Goal: Navigation & Orientation: Find specific page/section

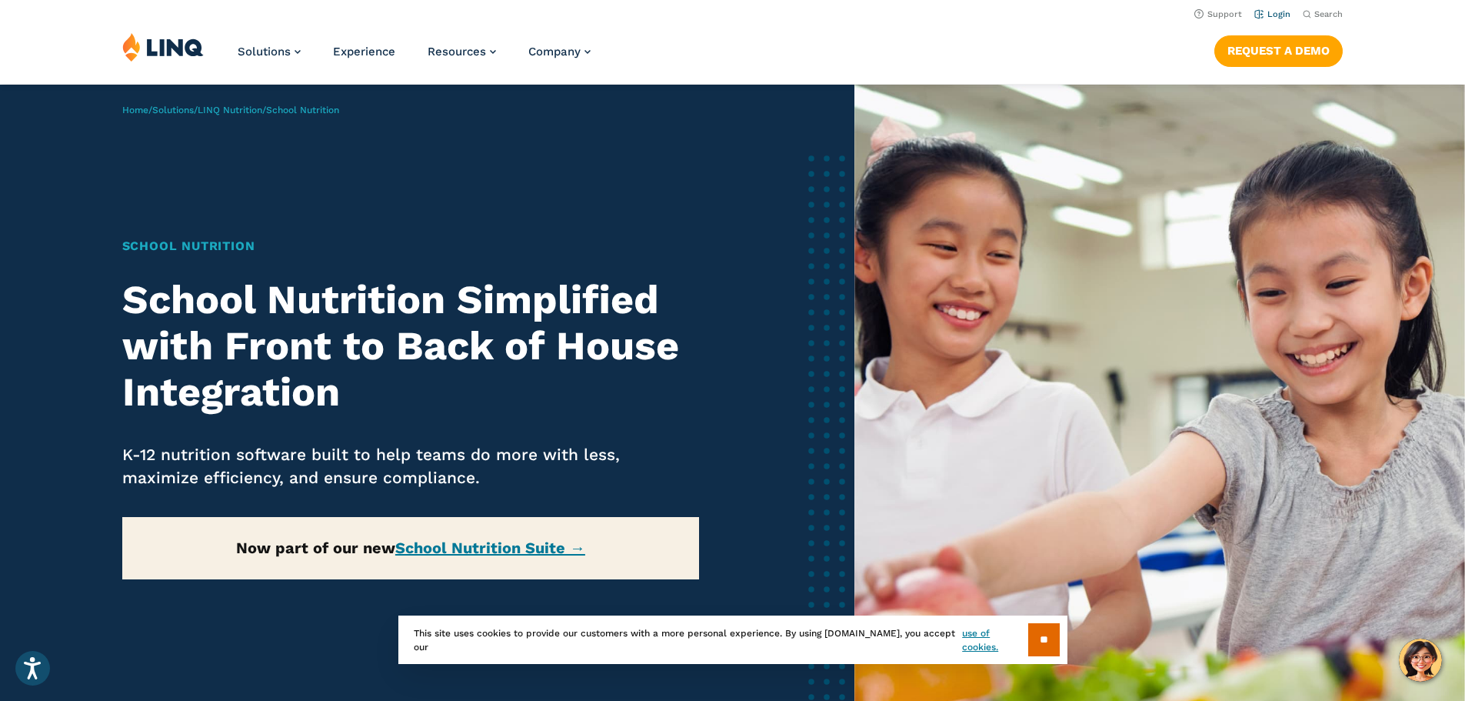
click at [1262, 11] on link "Login" at bounding box center [1273, 14] width 36 height 10
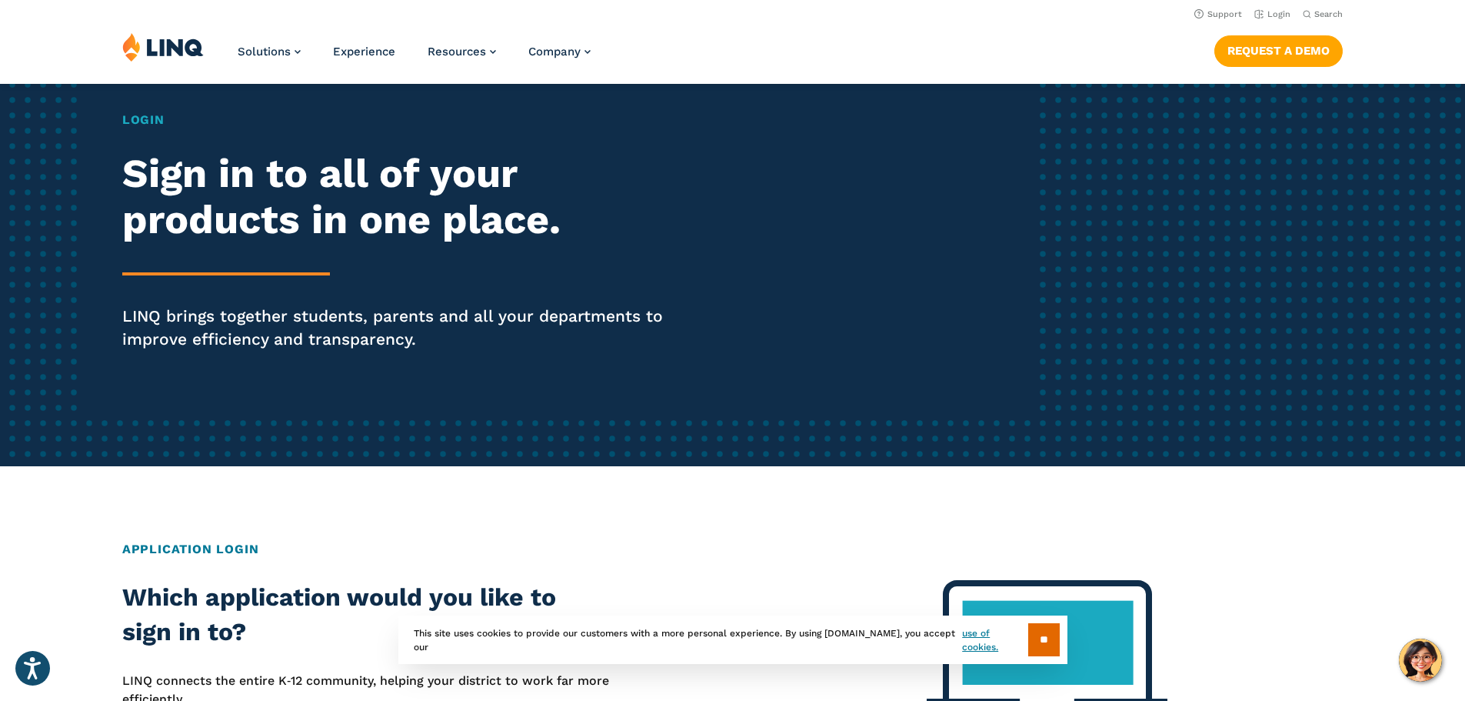
scroll to position [77, 0]
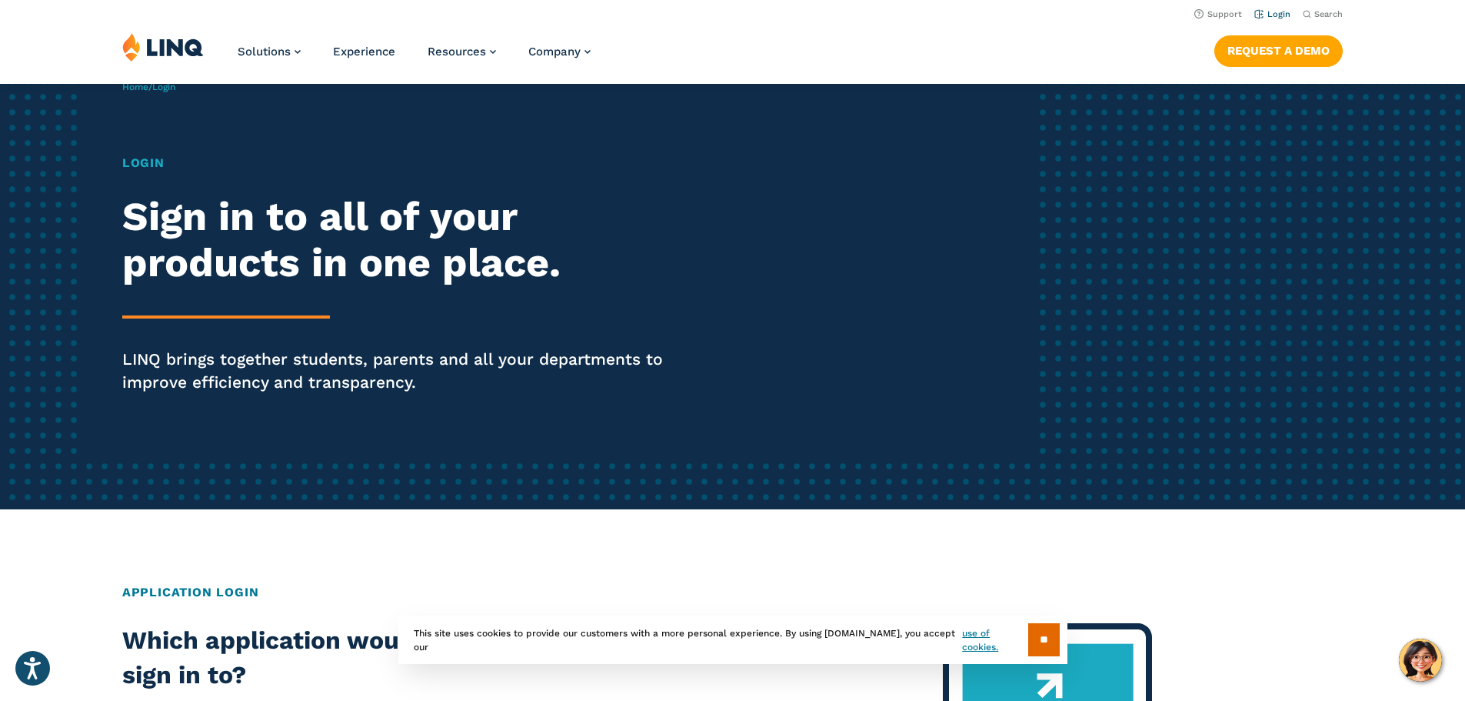
click at [1263, 15] on link "Login" at bounding box center [1273, 14] width 36 height 10
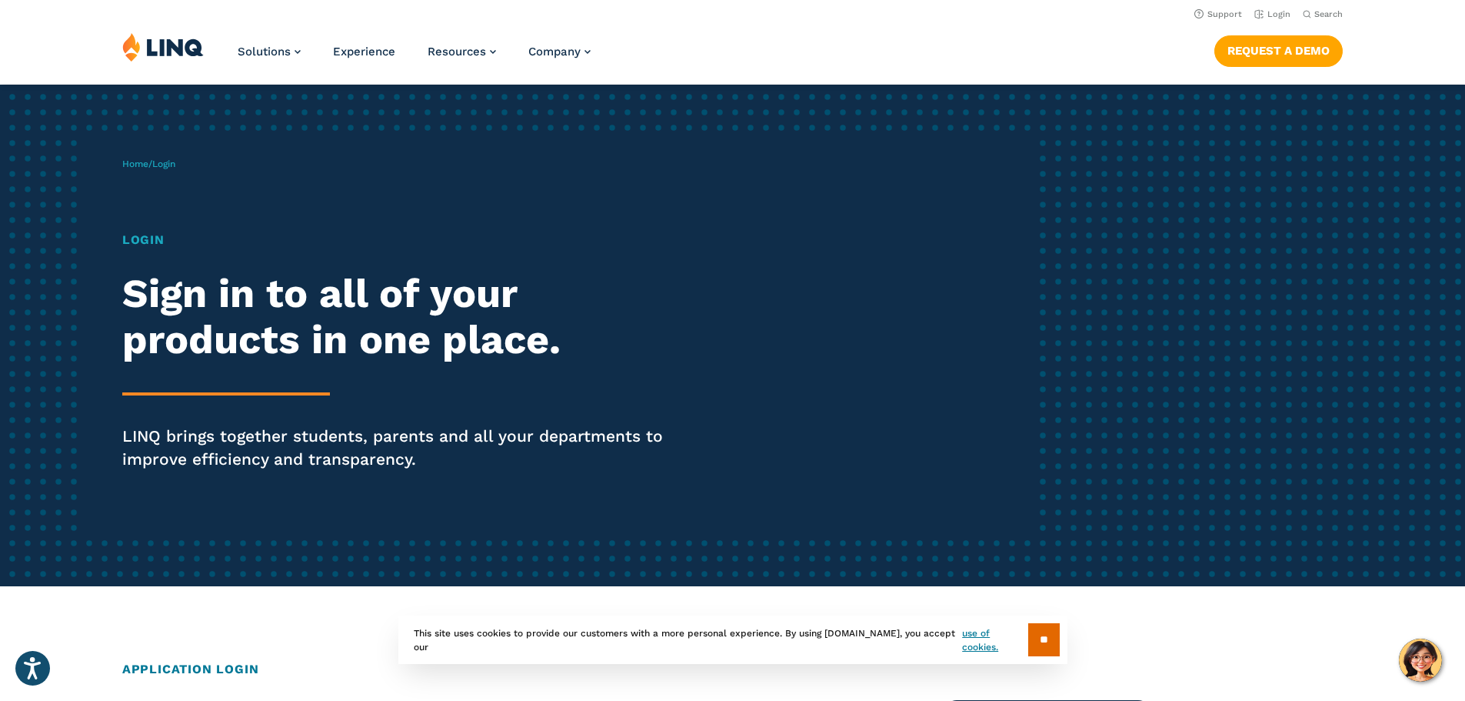
click at [142, 239] on h1 "Login" at bounding box center [404, 240] width 565 height 18
click at [378, 328] on h2 "Sign in to all of your products in one place." at bounding box center [404, 317] width 565 height 92
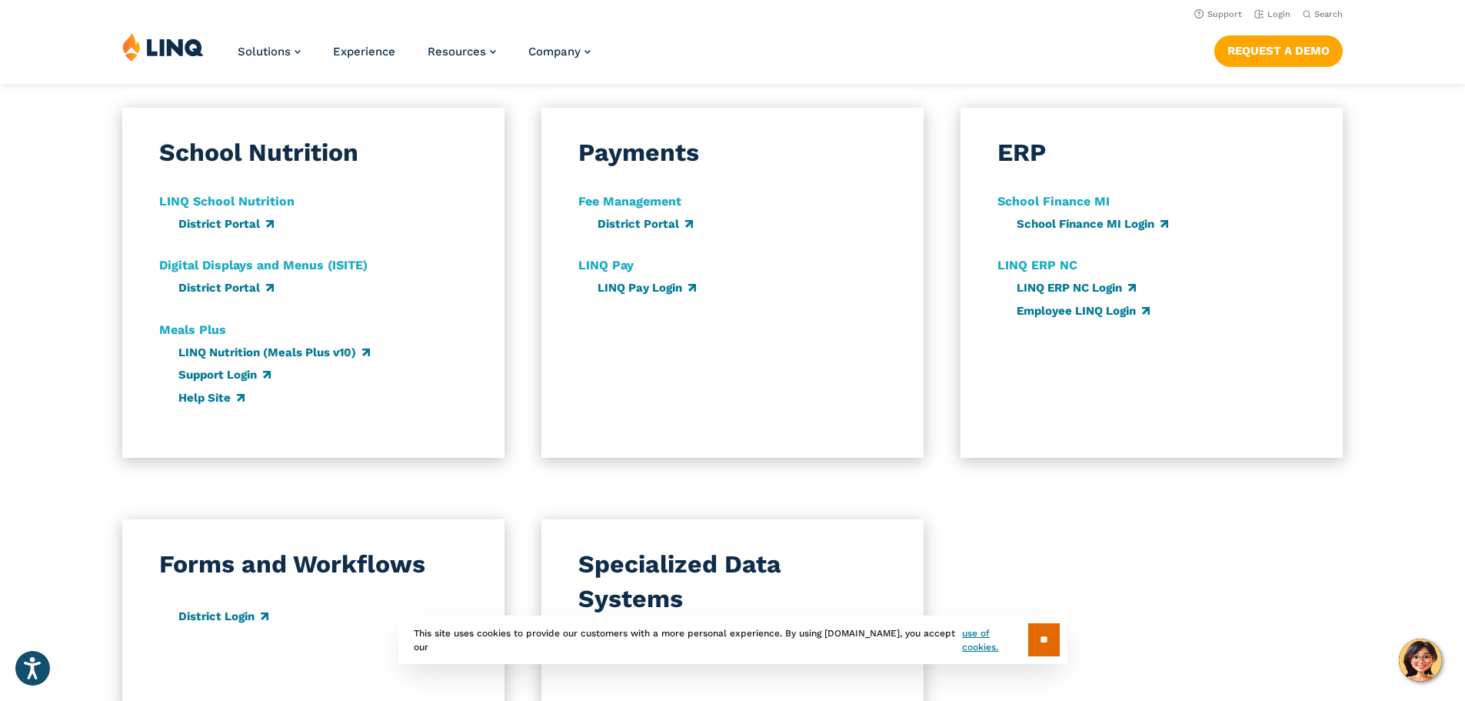
scroll to position [846, 0]
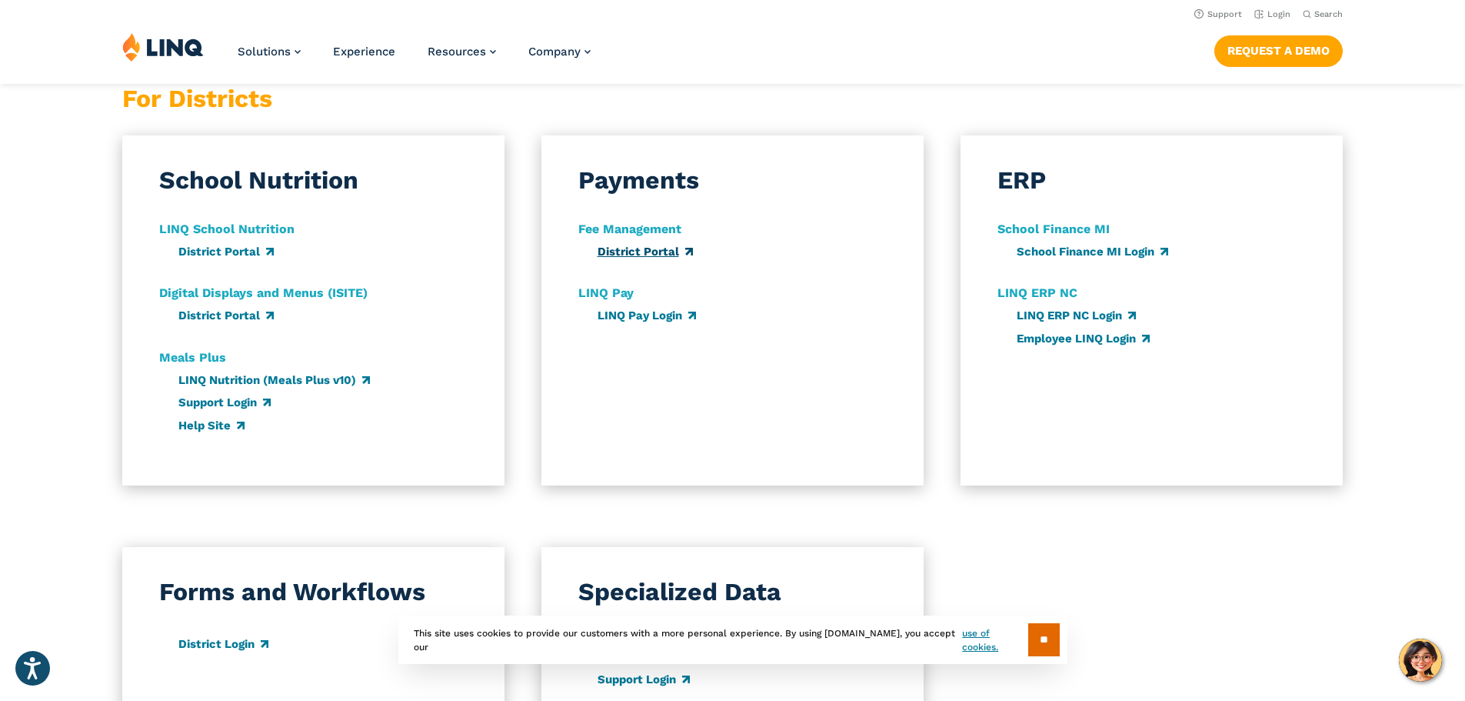
click at [648, 256] on link "District Portal" at bounding box center [645, 252] width 95 height 14
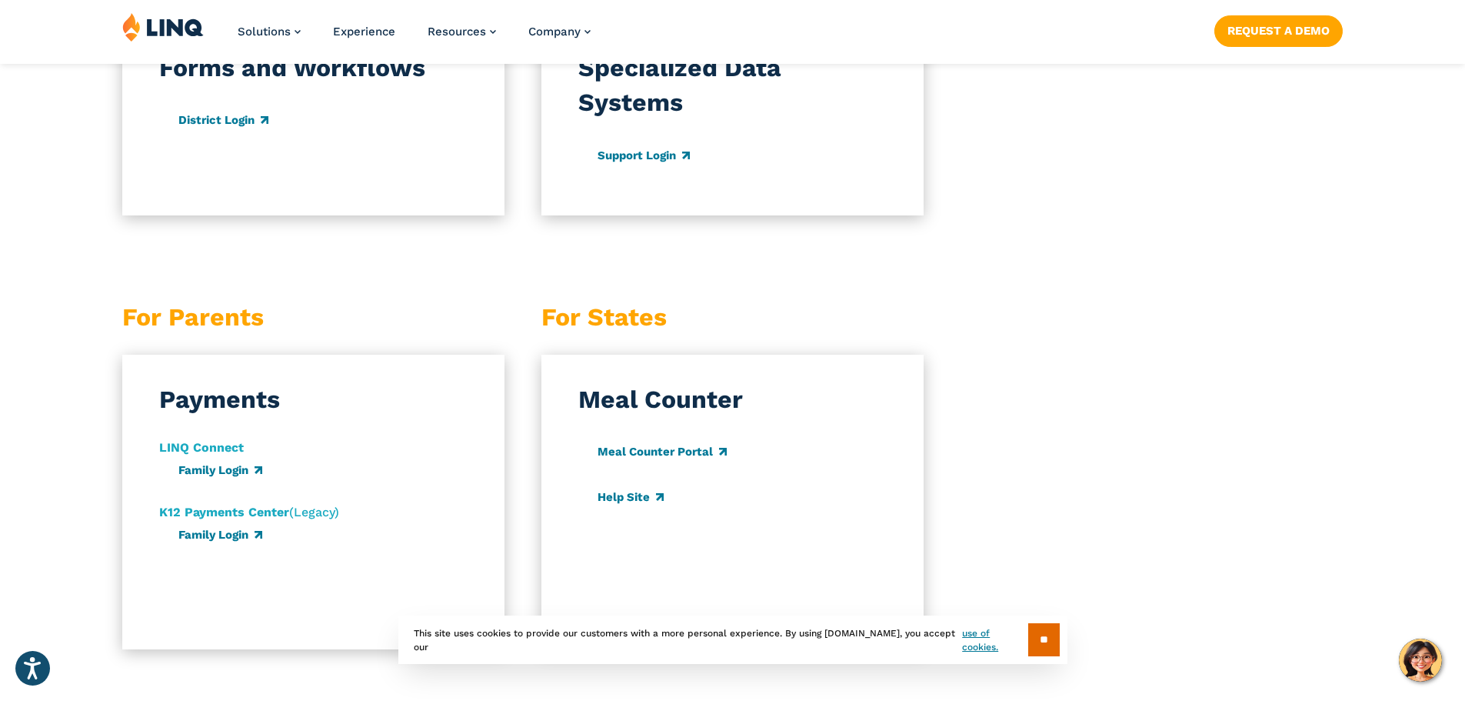
scroll to position [1461, 0]
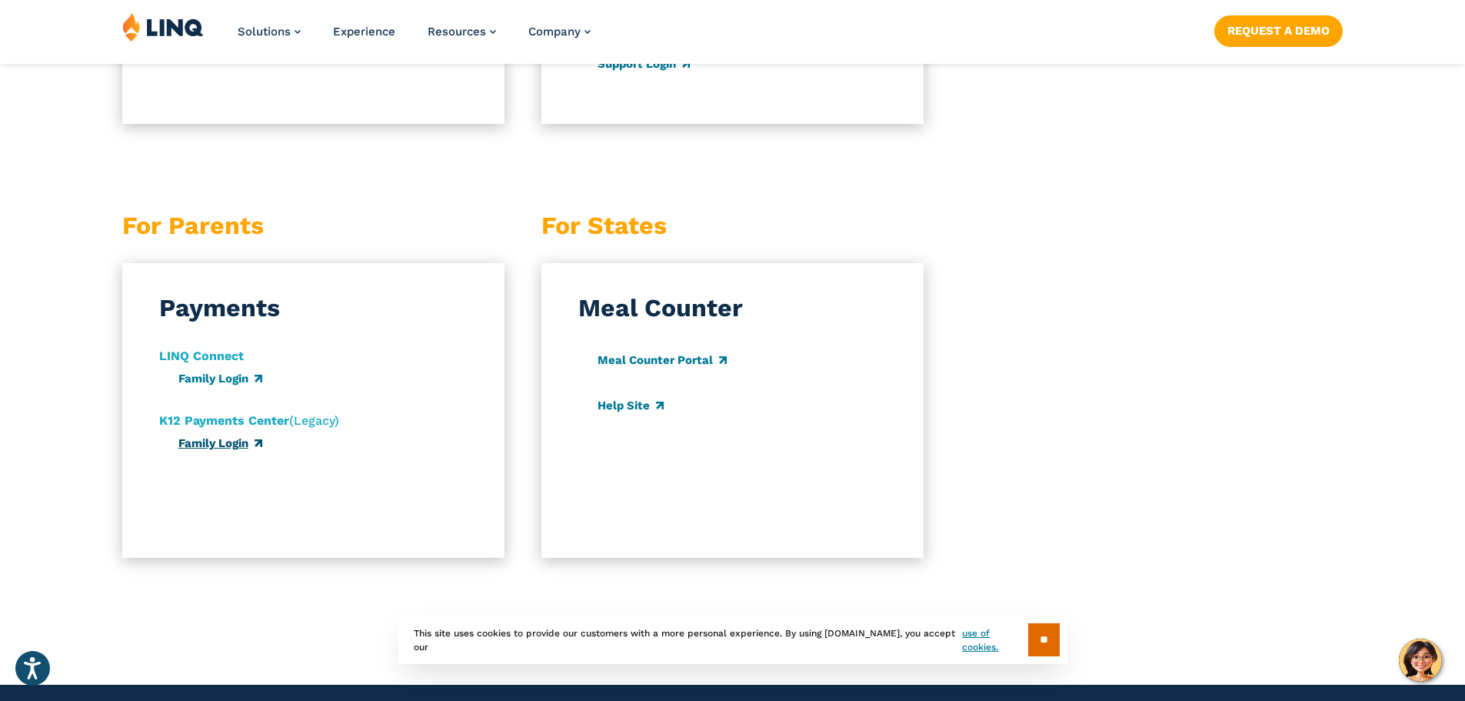
click at [215, 446] on link "Family Login" at bounding box center [220, 443] width 84 height 14
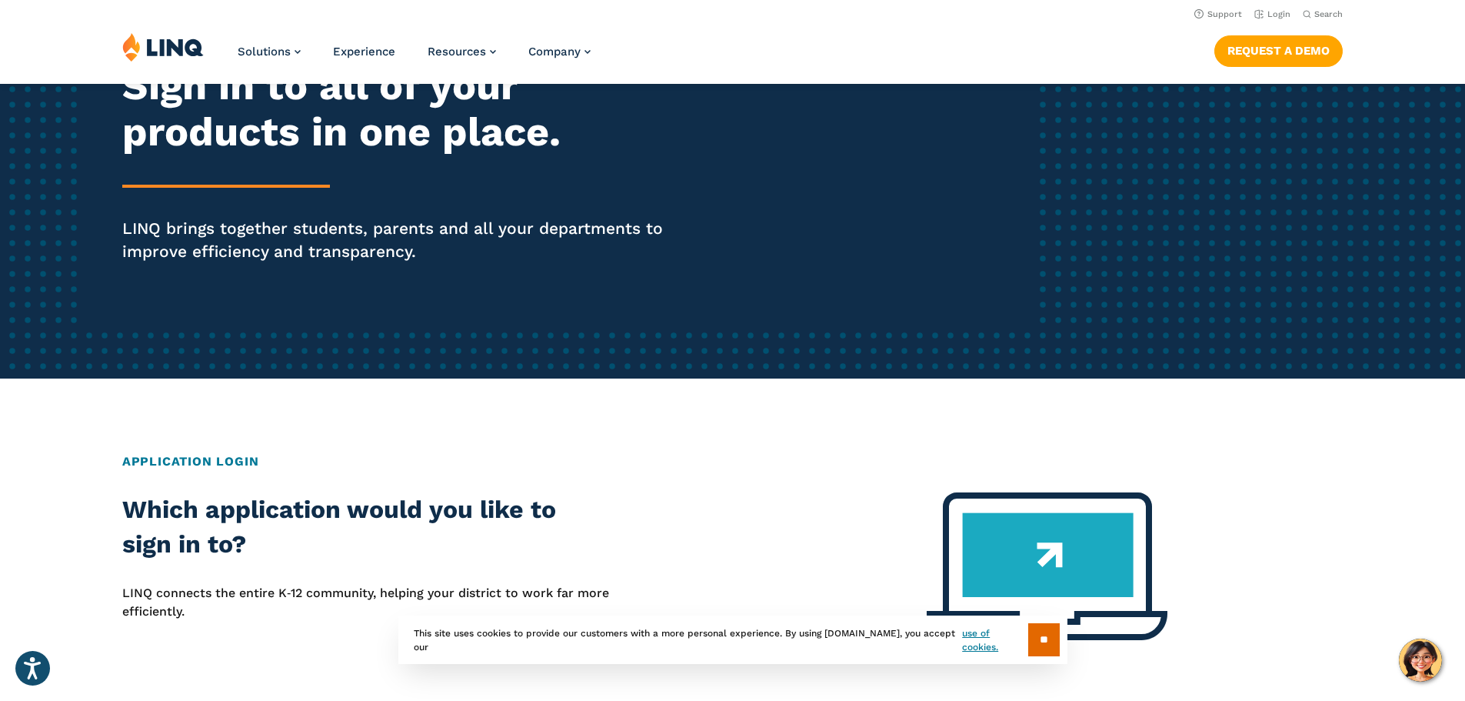
scroll to position [0, 0]
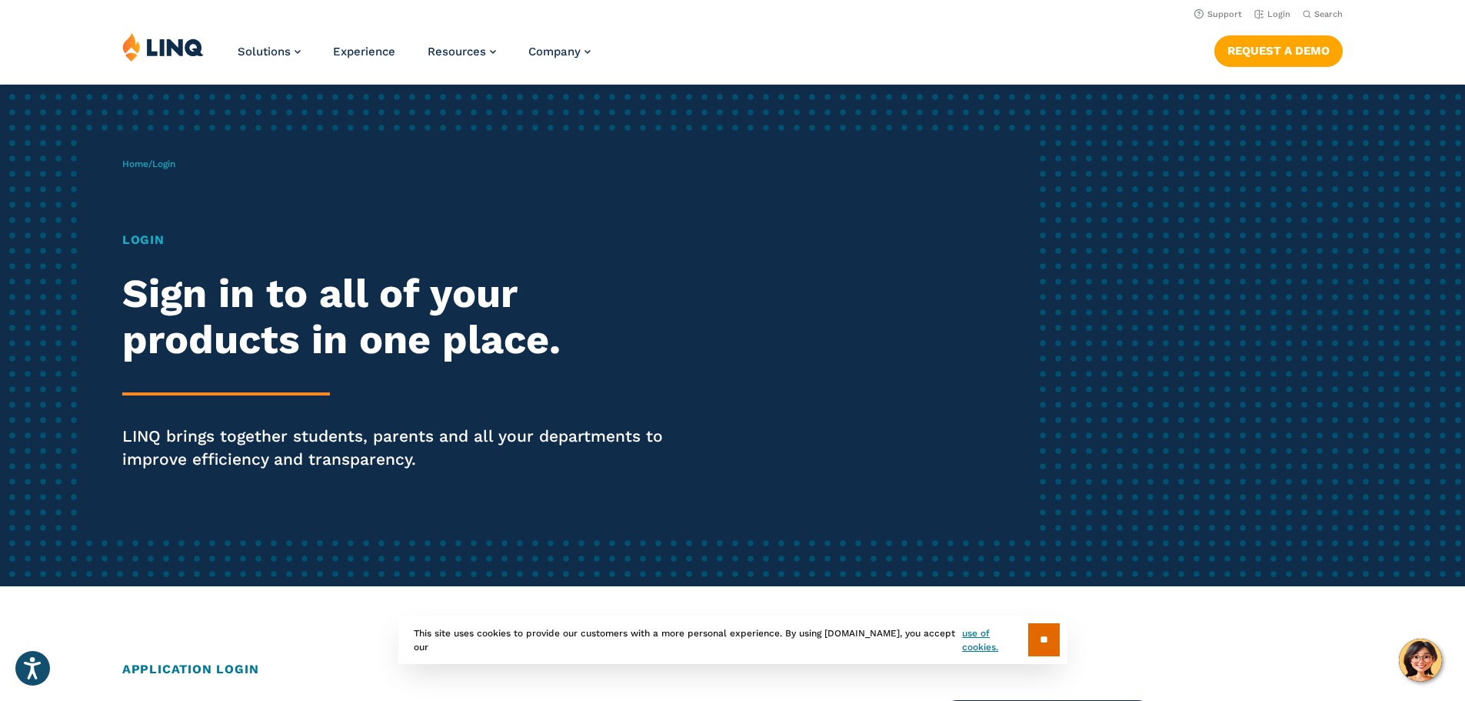
click at [161, 50] on img at bounding box center [163, 46] width 82 height 29
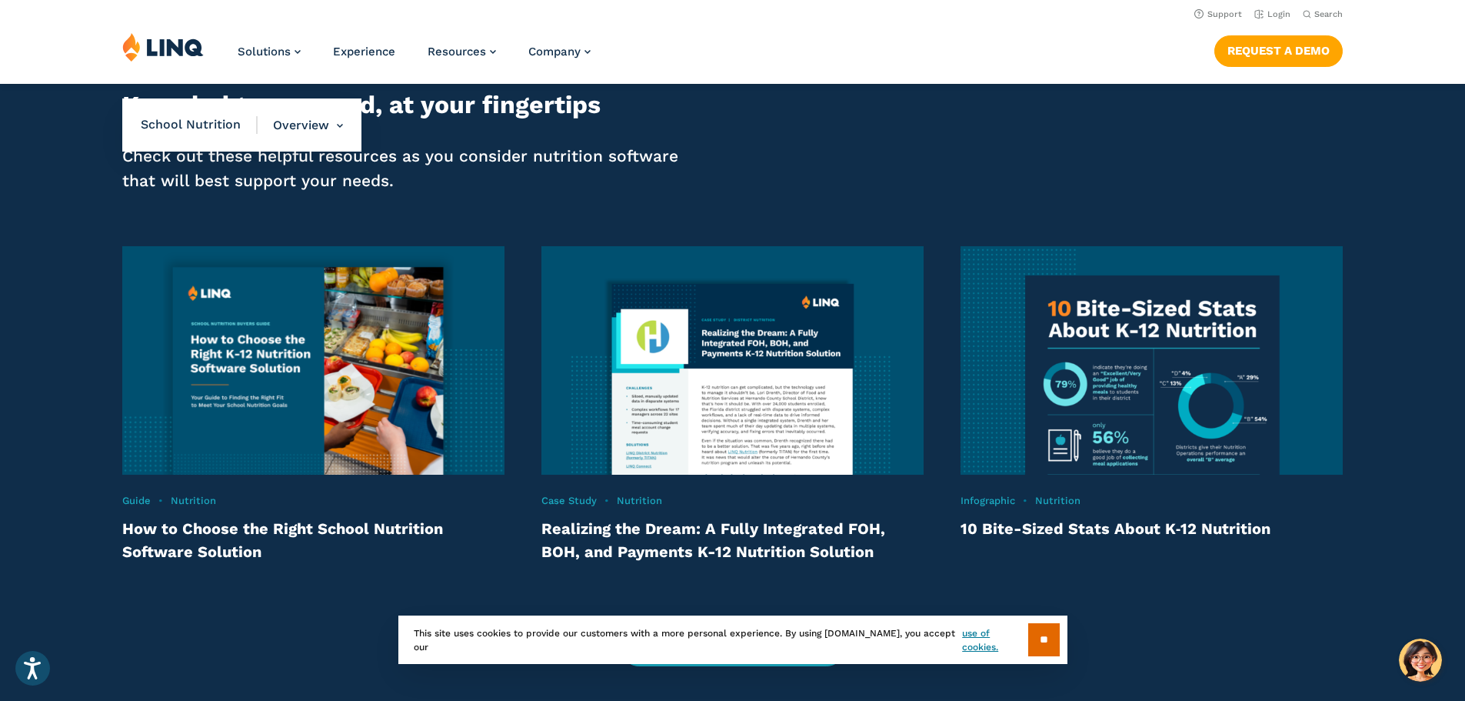
scroll to position [2898, 0]
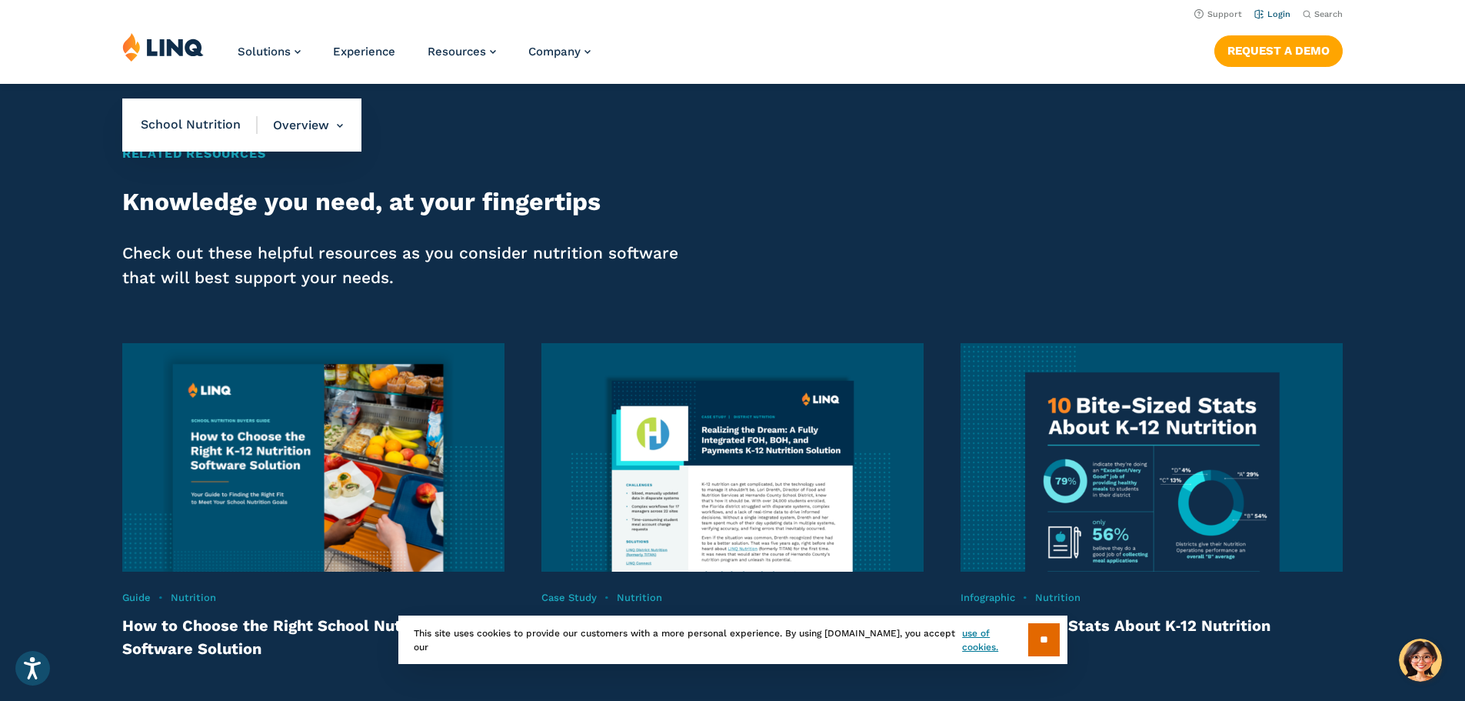
click at [1278, 20] on li "Login" at bounding box center [1273, 13] width 36 height 17
click at [1259, 12] on link "Login" at bounding box center [1273, 14] width 36 height 10
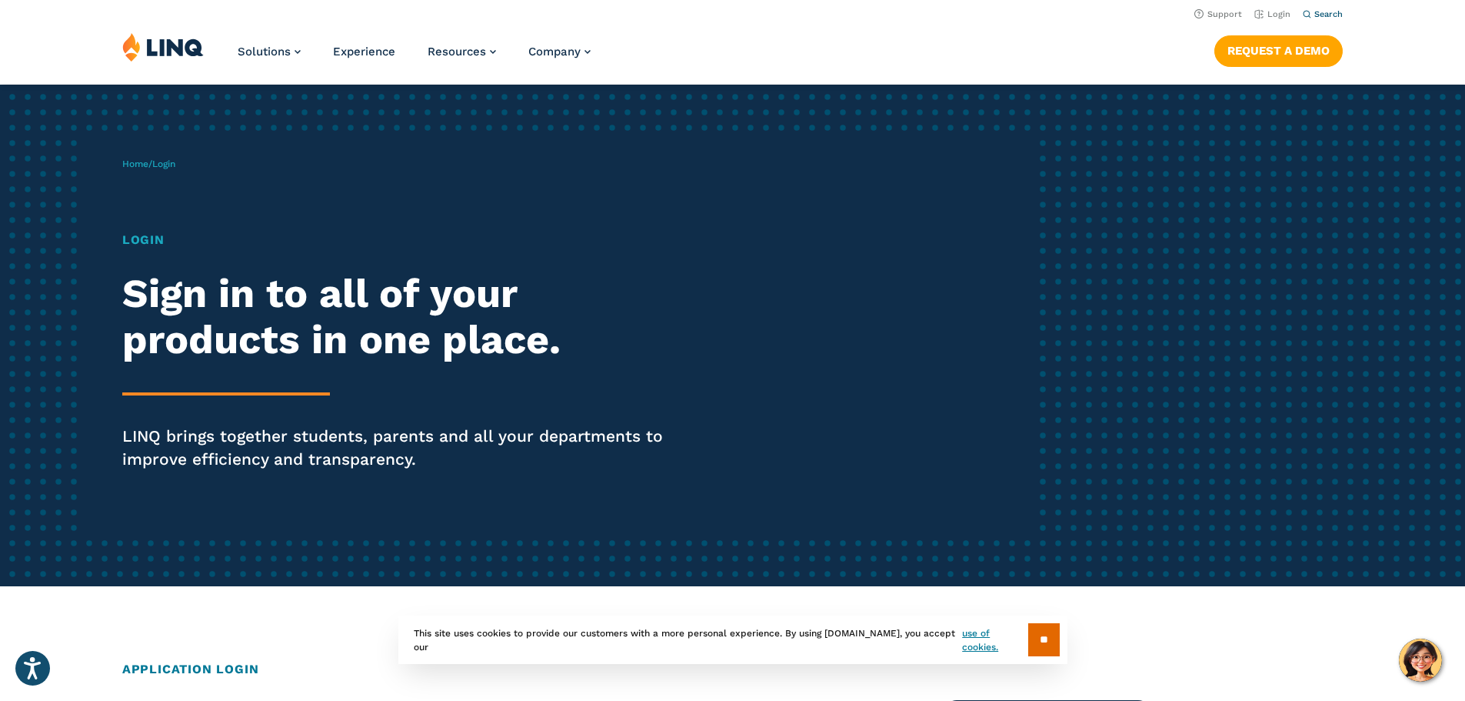
click at [1320, 12] on span "Search" at bounding box center [1329, 14] width 28 height 10
type input "*******"
click at [1324, 42] on button "Submit Search" at bounding box center [1324, 42] width 1 height 1
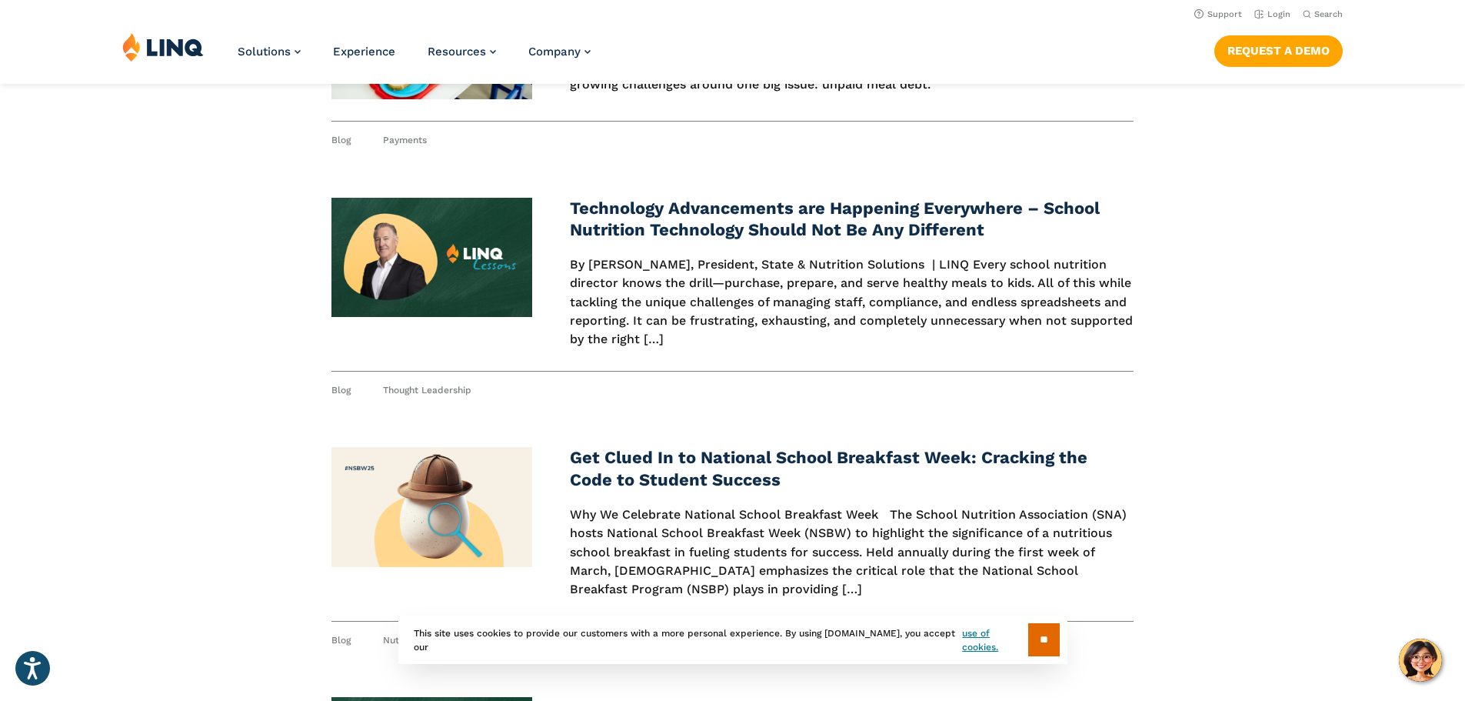
scroll to position [1000, 0]
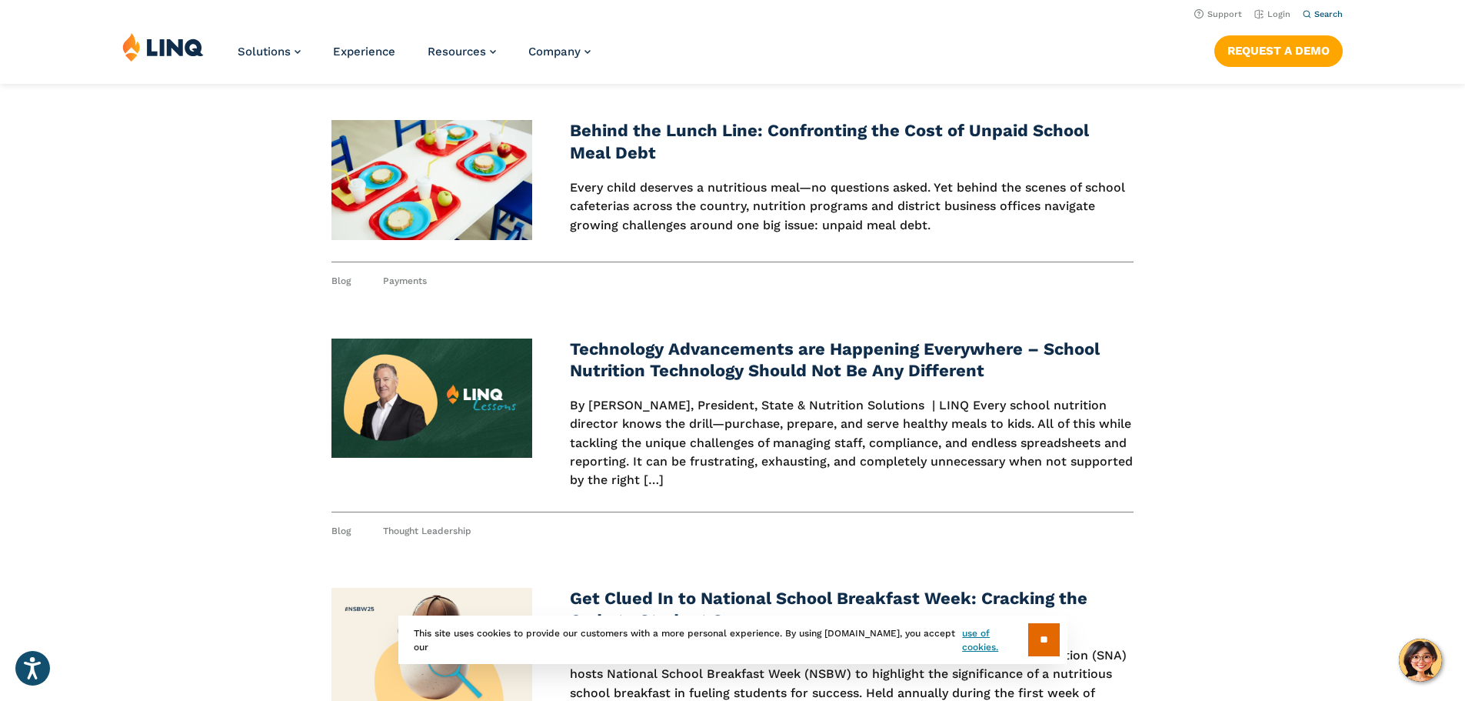
click at [1325, 12] on span "Search" at bounding box center [1329, 14] width 28 height 10
type input "**********"
click at [1324, 42] on button "Submit Search" at bounding box center [1324, 42] width 1 height 1
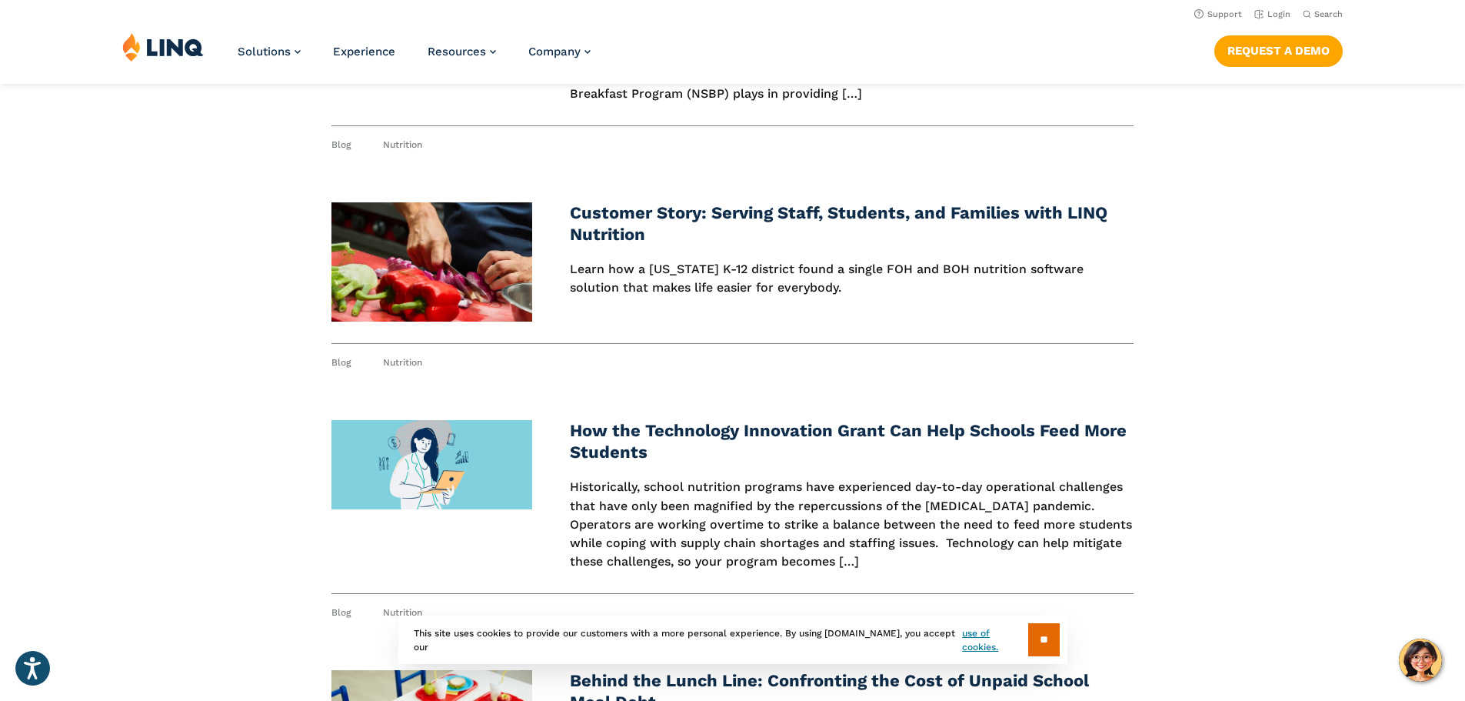
scroll to position [308, 0]
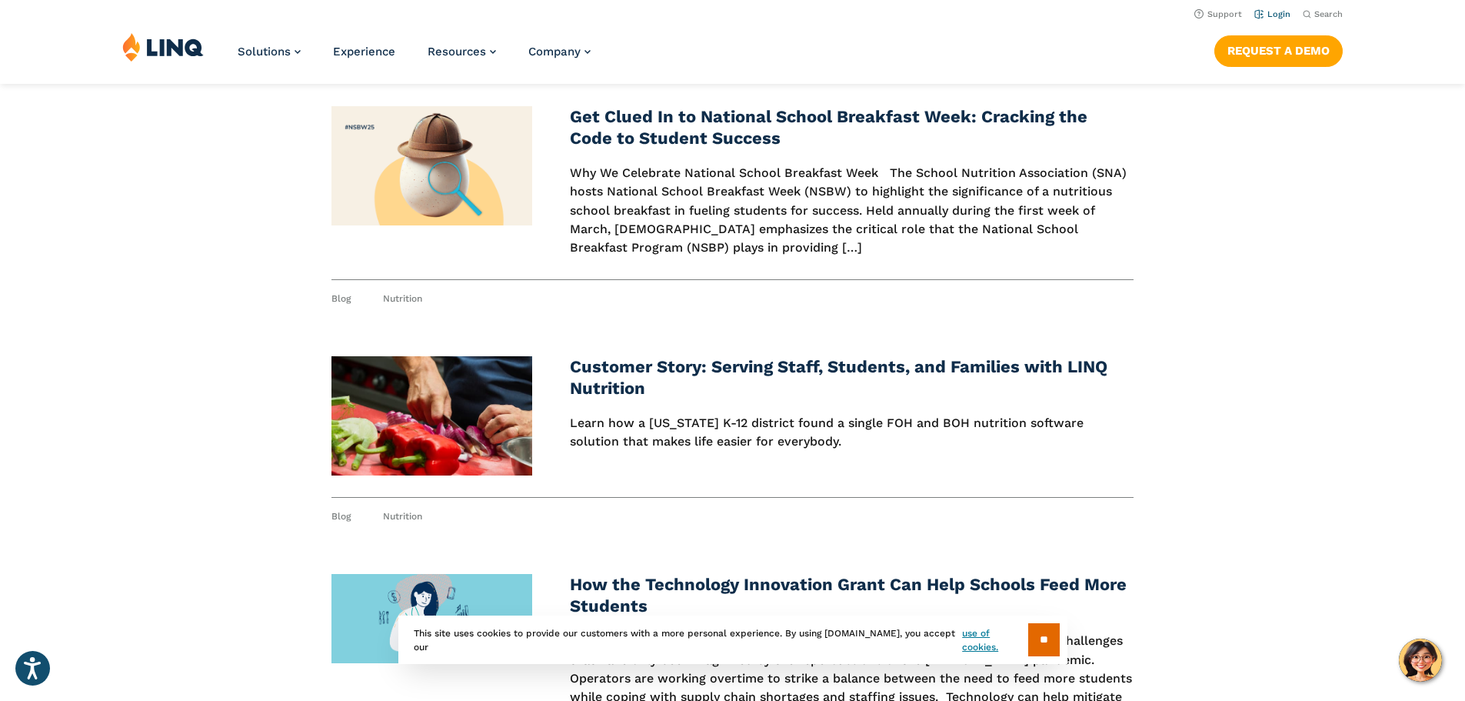
click at [1274, 11] on link "Login" at bounding box center [1273, 14] width 36 height 10
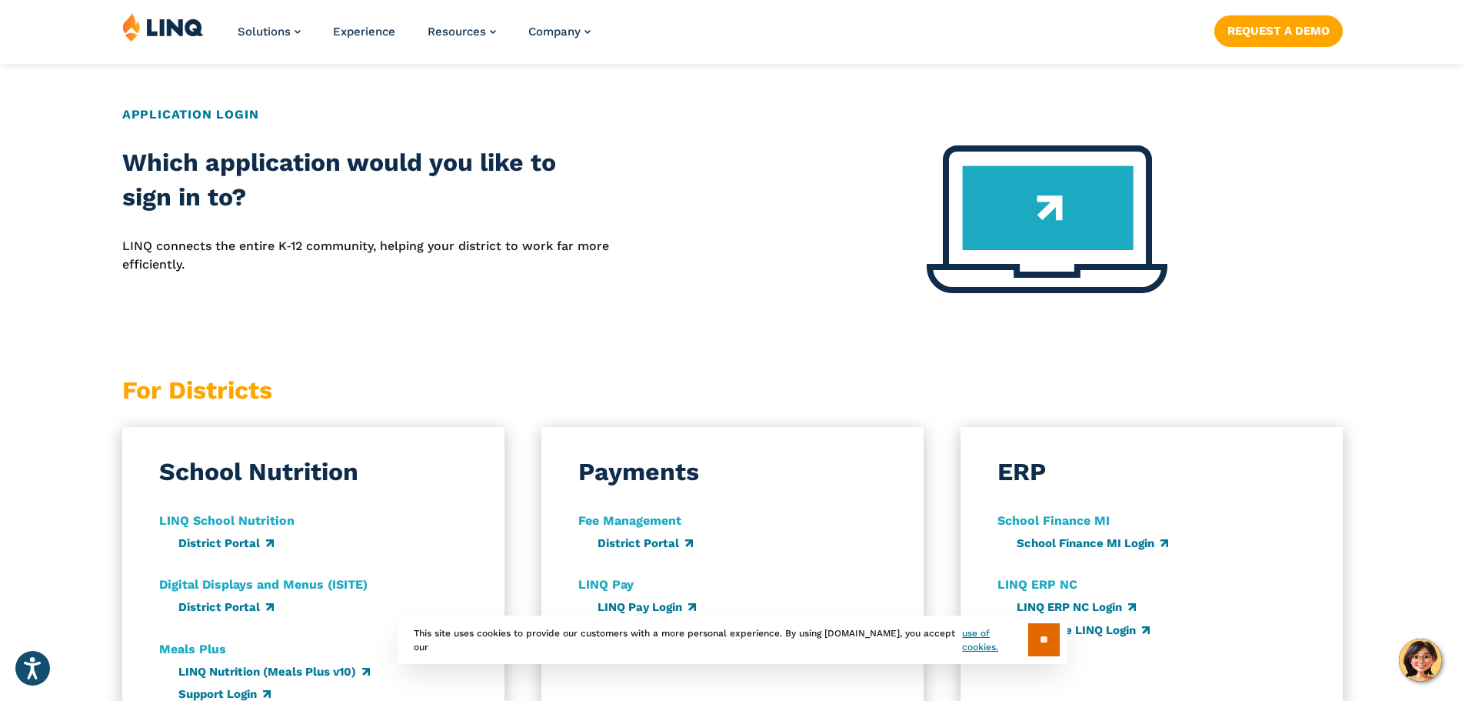
scroll to position [692, 0]
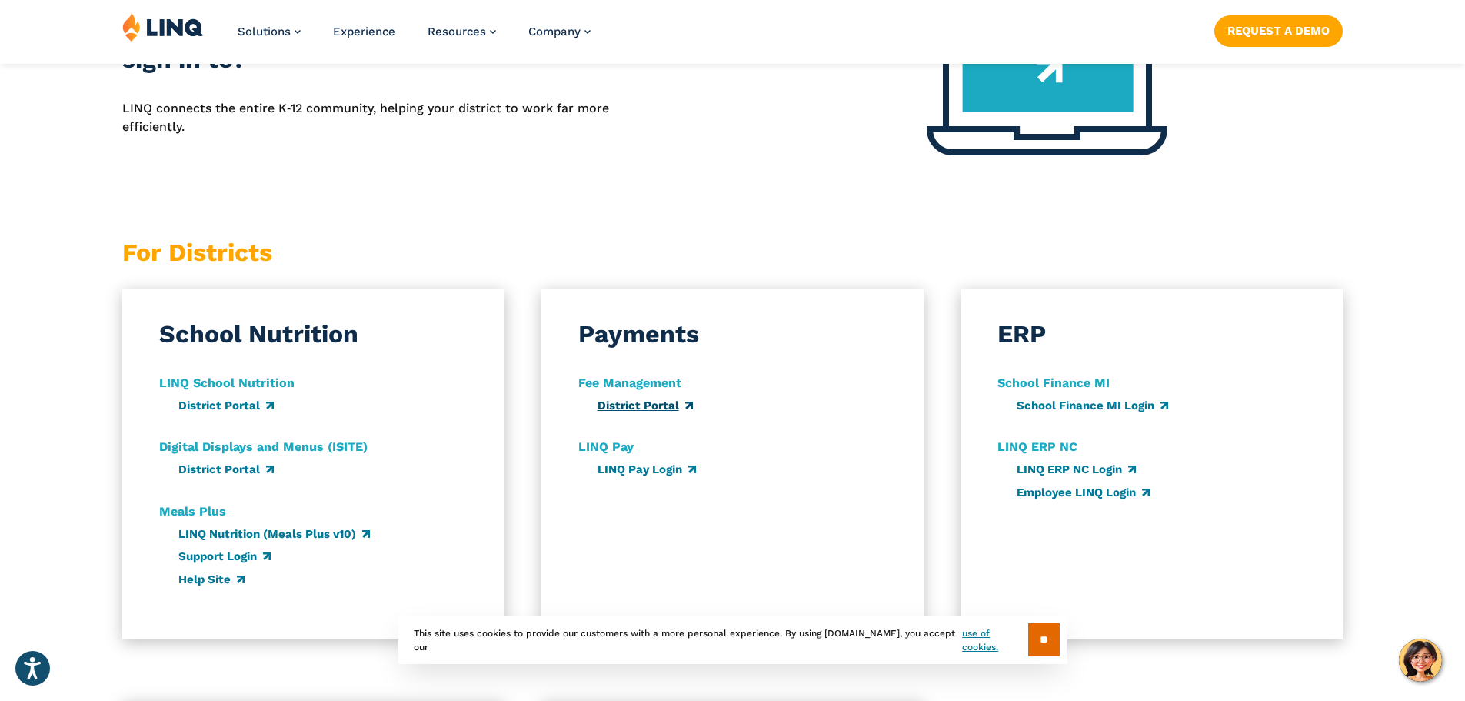
click at [666, 409] on link "District Portal" at bounding box center [645, 405] width 95 height 14
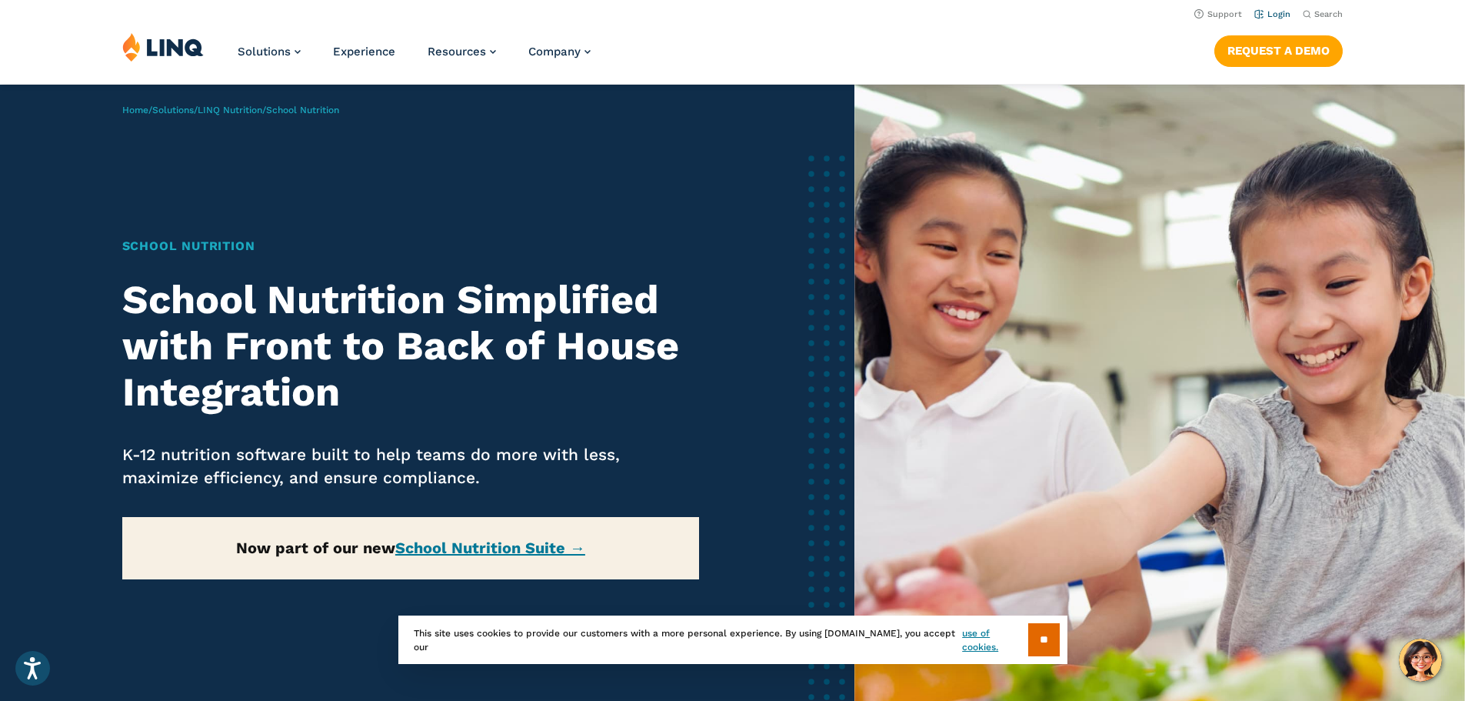
click at [1275, 16] on link "Login" at bounding box center [1273, 14] width 36 height 10
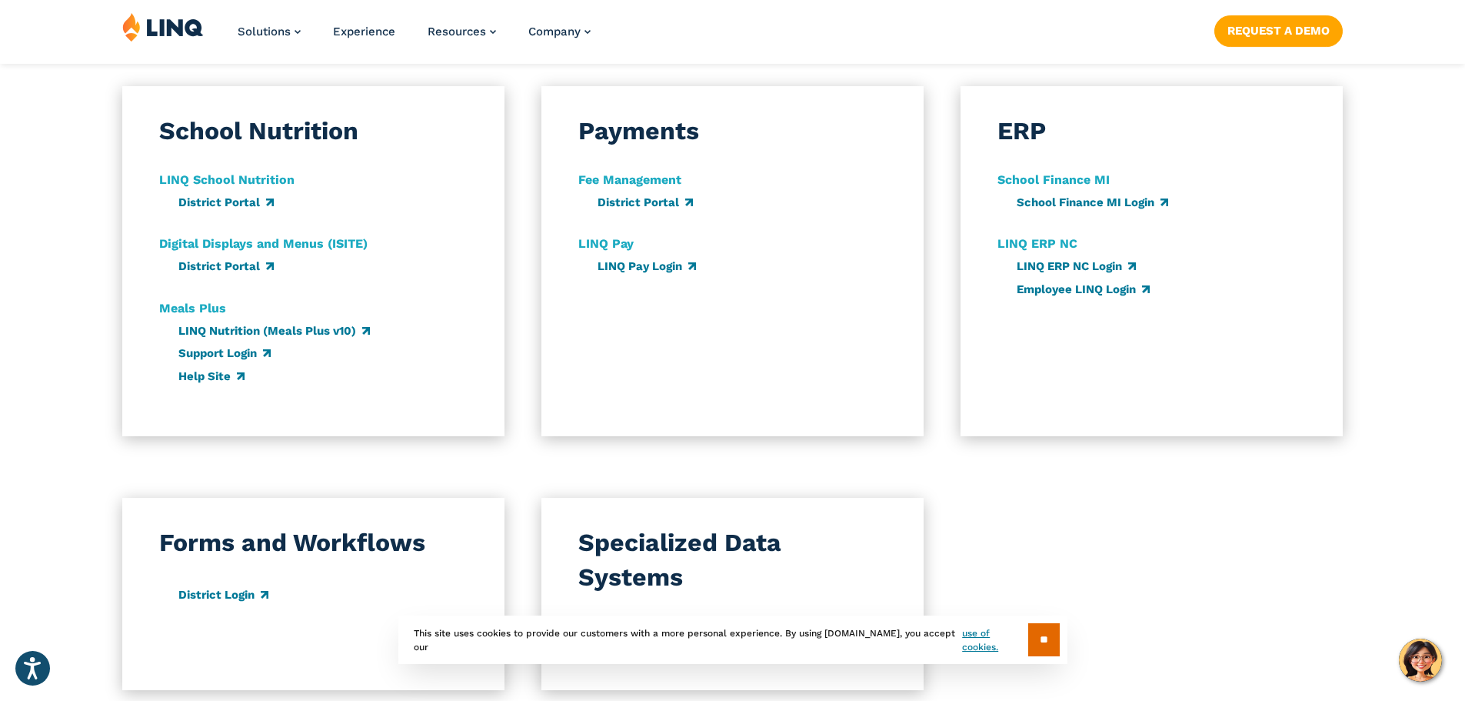
scroll to position [923, 0]
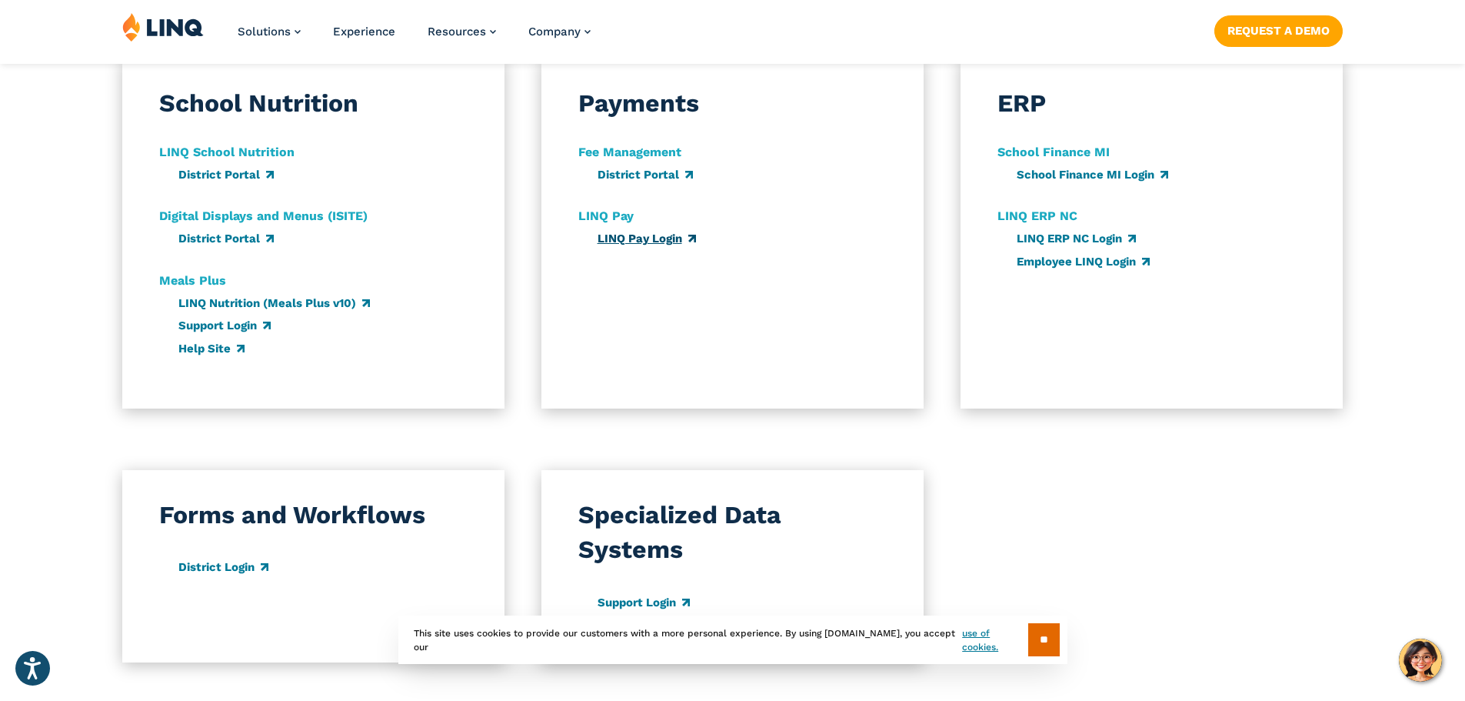
click at [644, 237] on link "LINQ Pay Login" at bounding box center [647, 239] width 98 height 14
